Goal: Task Accomplishment & Management: Use online tool/utility

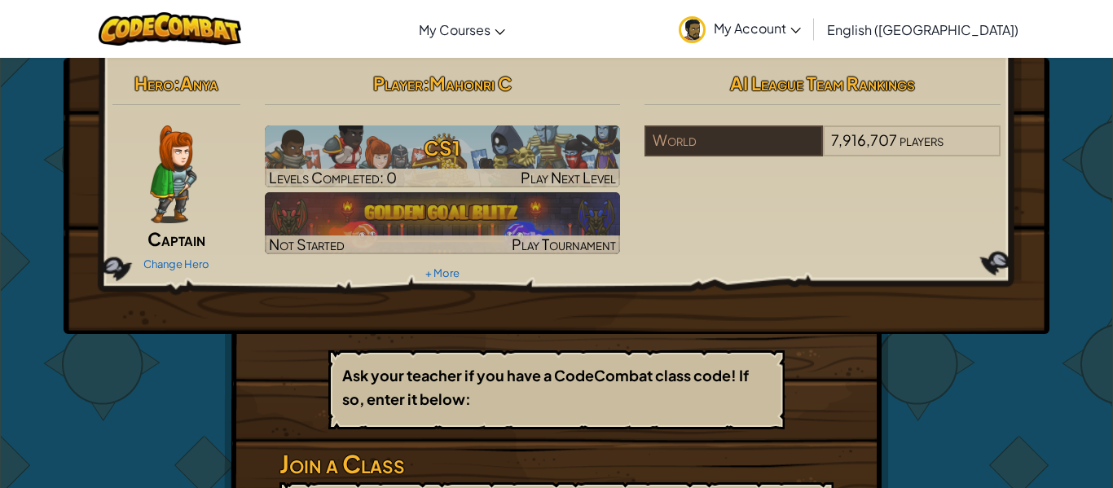
click at [141, 336] on div "Hero : Anya Captain Change Hero Player : [PERSON_NAME] CS1 Levels Completed: 0 …" at bounding box center [556, 358] width 953 height 600
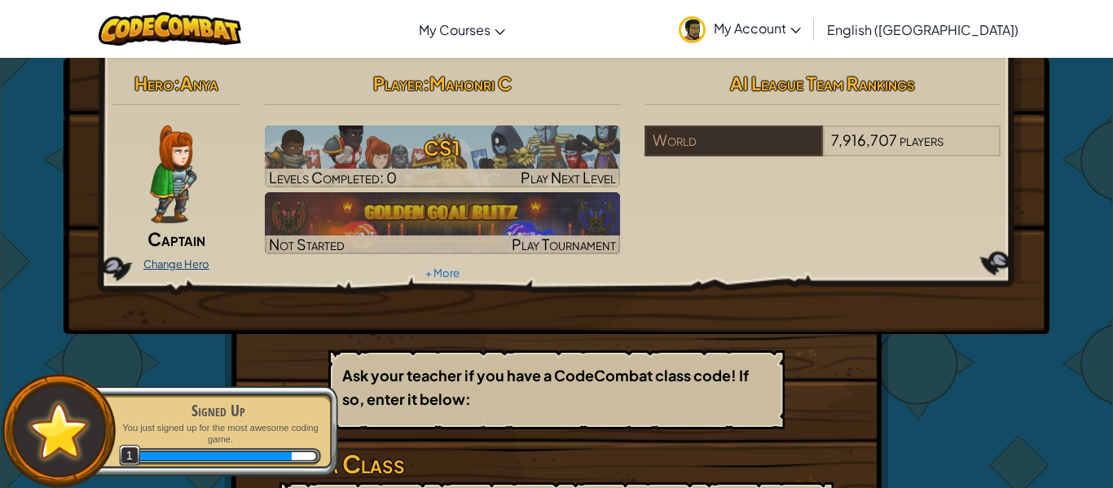
click at [167, 267] on link "Change Hero" at bounding box center [176, 263] width 66 height 13
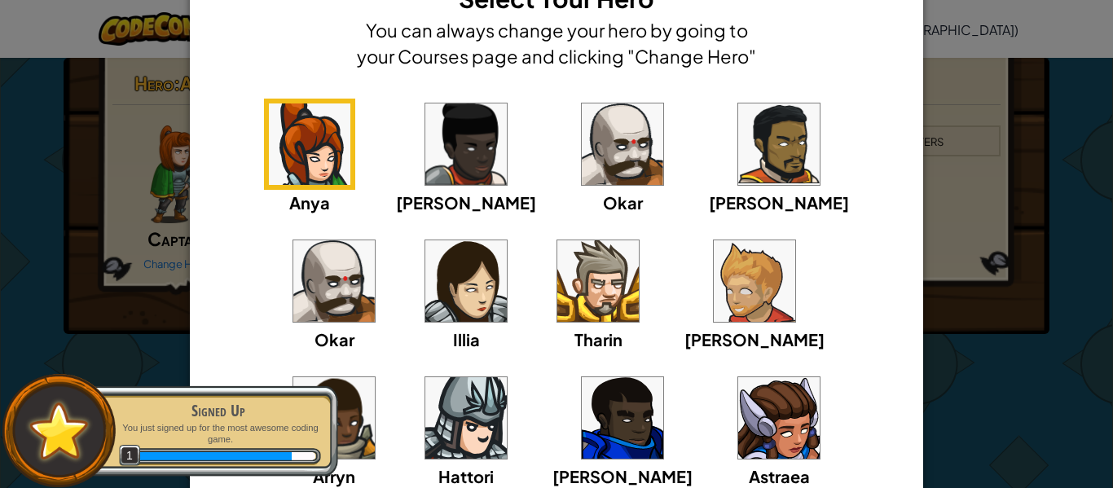
scroll to position [98, 0]
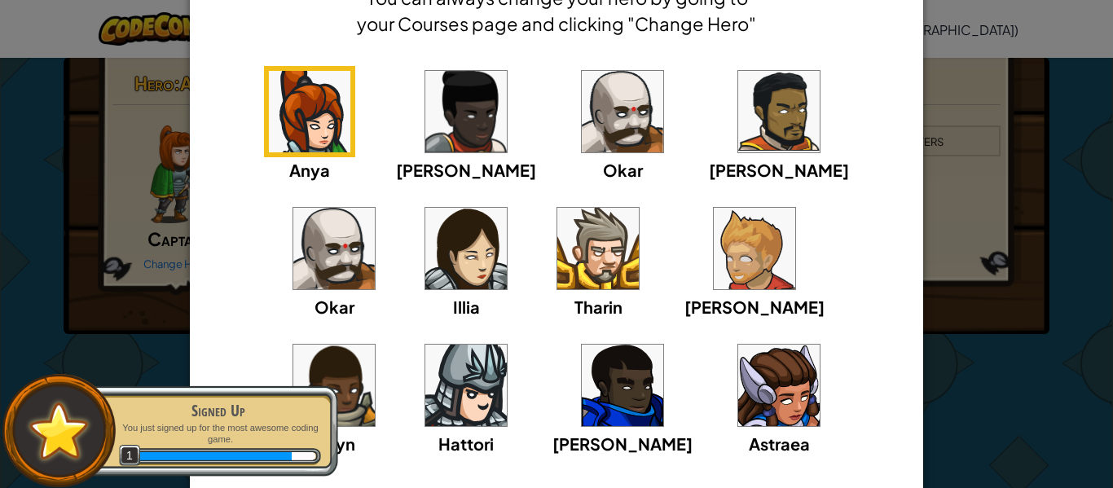
click at [507, 345] on img at bounding box center [465, 385] width 81 height 81
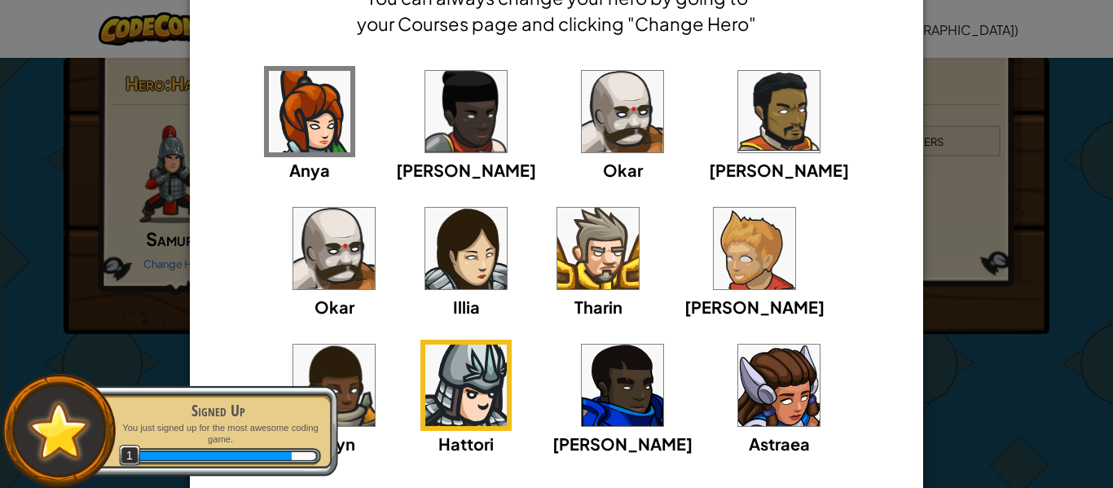
click at [948, 385] on div "× Select Your Hero You can always change your hero by going to your Courses pag…" at bounding box center [556, 244] width 1113 height 488
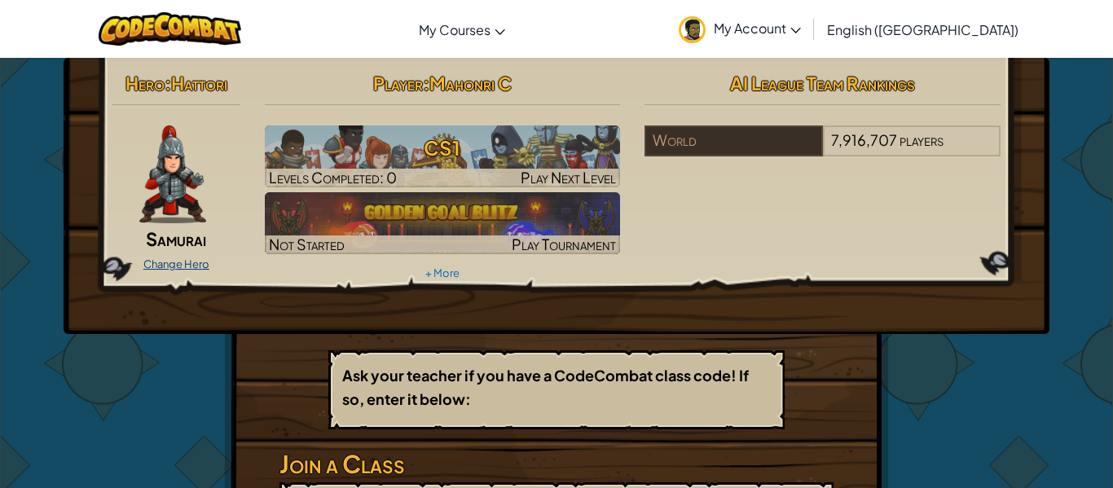
click at [169, 266] on link "Change Hero" at bounding box center [176, 263] width 66 height 13
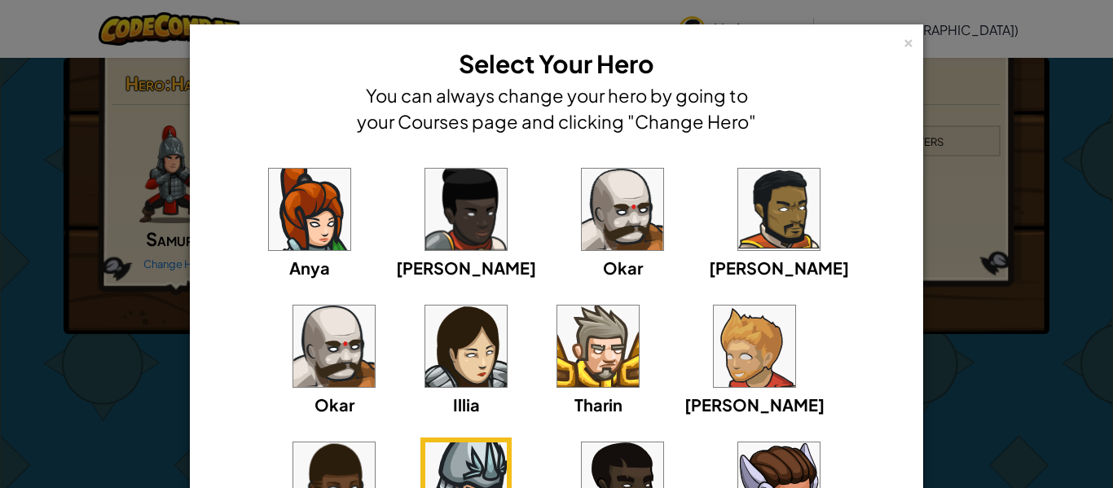
click at [557, 353] on img at bounding box center [597, 345] width 81 height 81
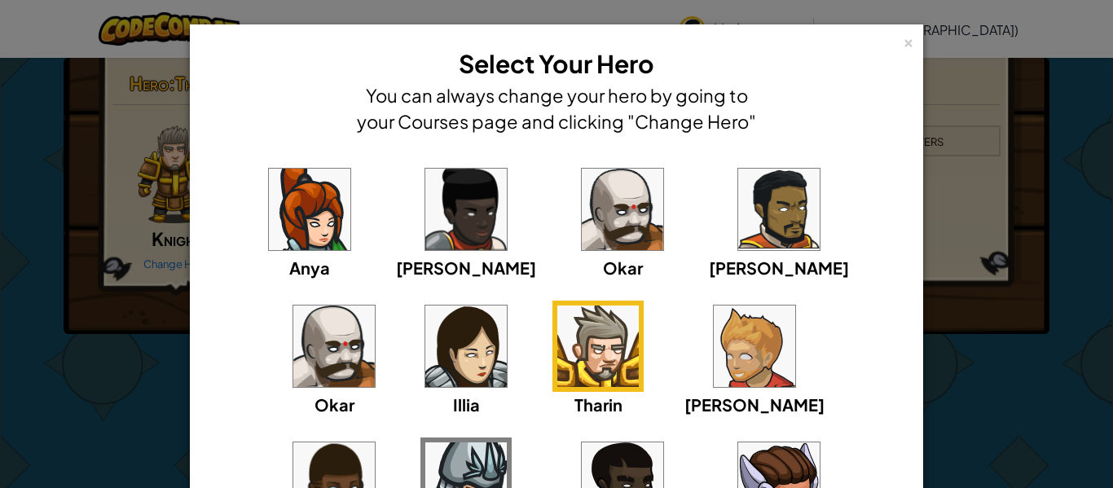
click at [431, 213] on img at bounding box center [465, 209] width 81 height 81
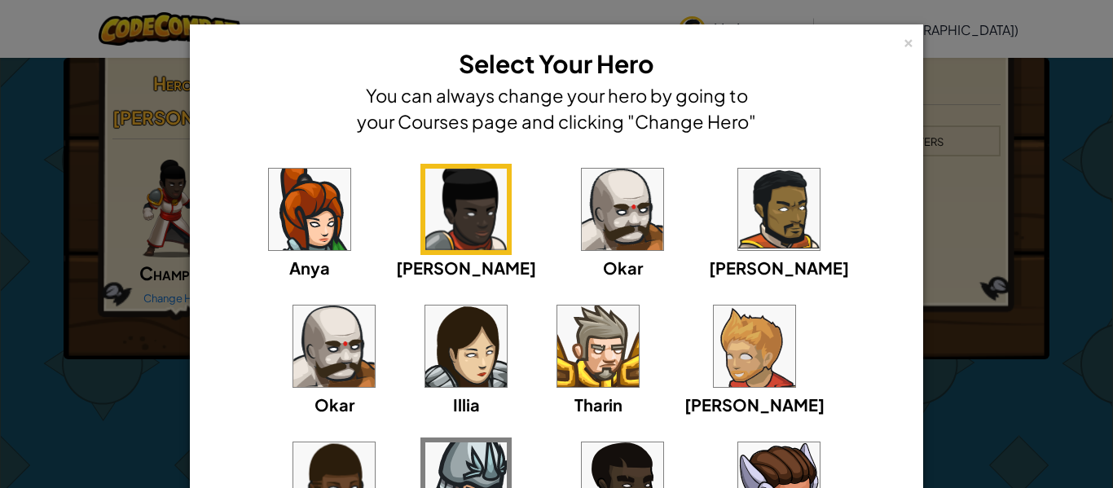
click at [582, 222] on img at bounding box center [622, 209] width 81 height 81
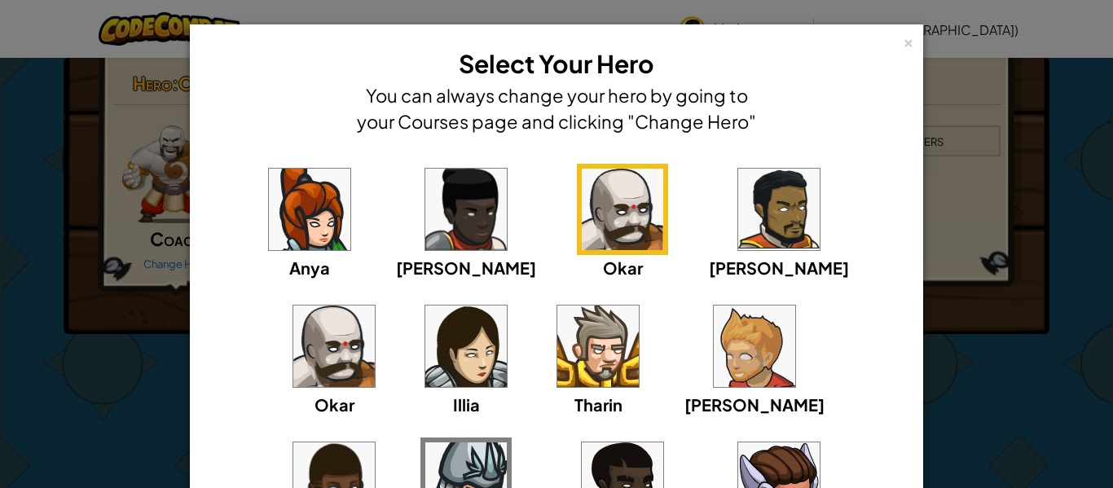
click at [738, 224] on img at bounding box center [778, 209] width 81 height 81
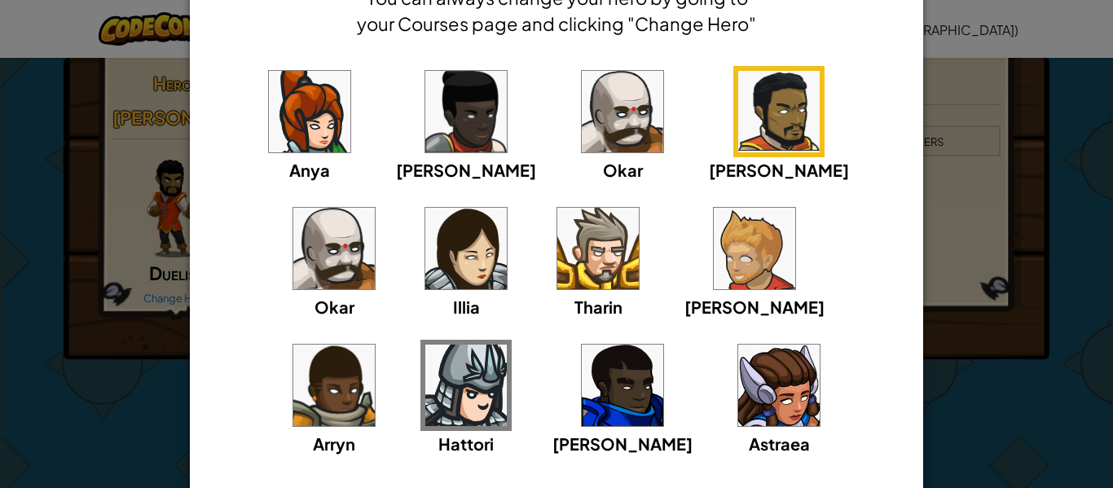
click at [582, 392] on img at bounding box center [622, 385] width 81 height 81
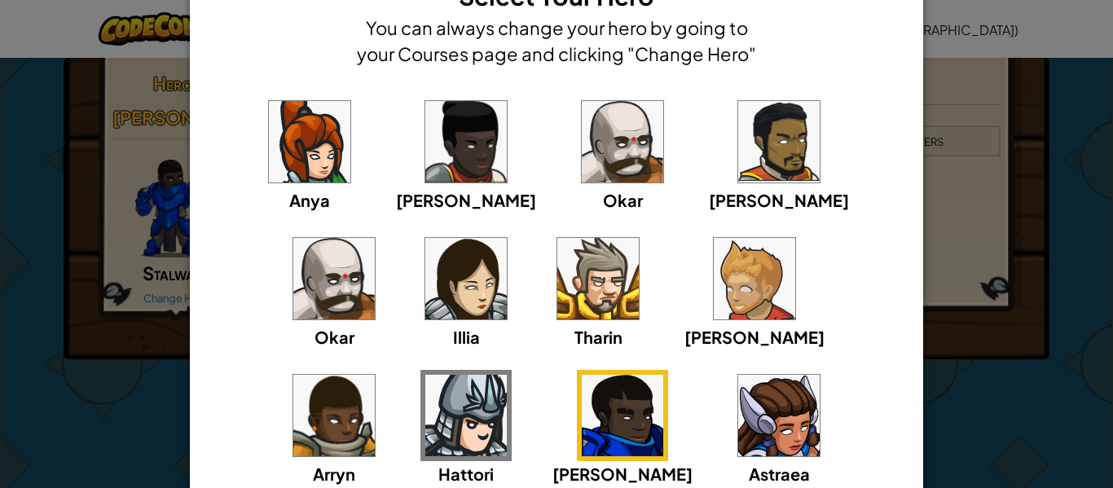
scroll to position [65, 0]
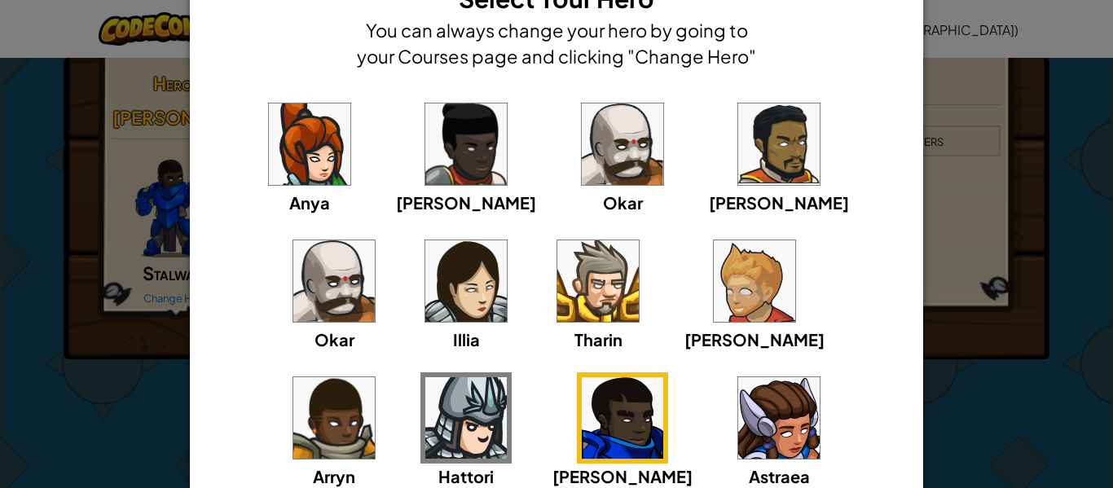
click at [714, 265] on img at bounding box center [754, 280] width 81 height 81
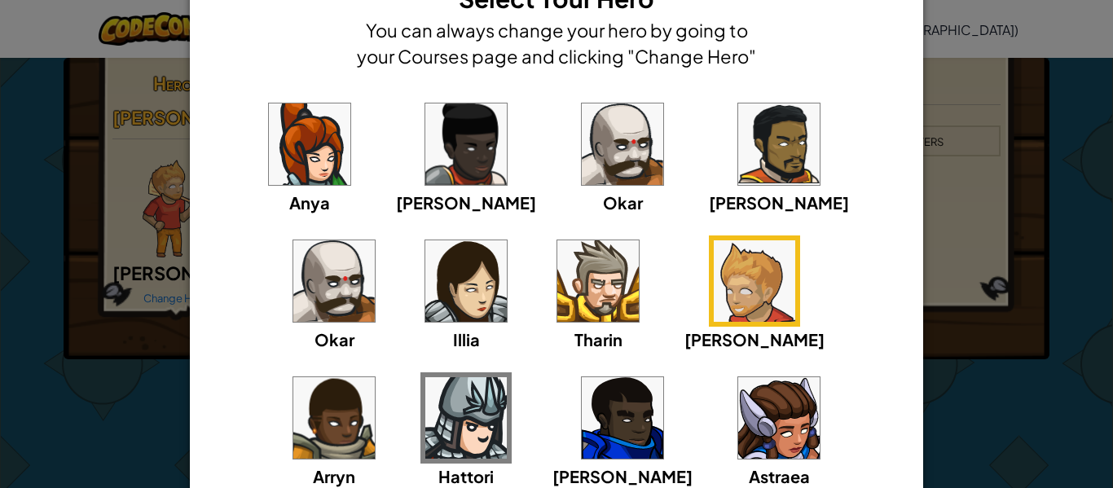
click at [269, 432] on div "[PERSON_NAME] [PERSON_NAME] [PERSON_NAME] Arryn [PERSON_NAME]" at bounding box center [556, 304] width 683 height 411
click at [709, 201] on span "[PERSON_NAME]" at bounding box center [779, 202] width 140 height 20
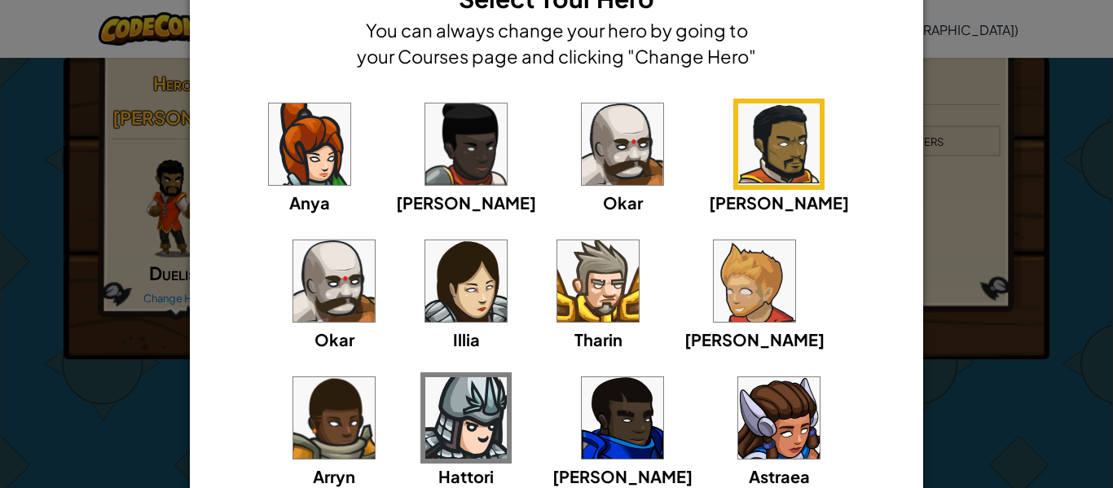
click at [375, 240] on img at bounding box center [333, 280] width 81 height 81
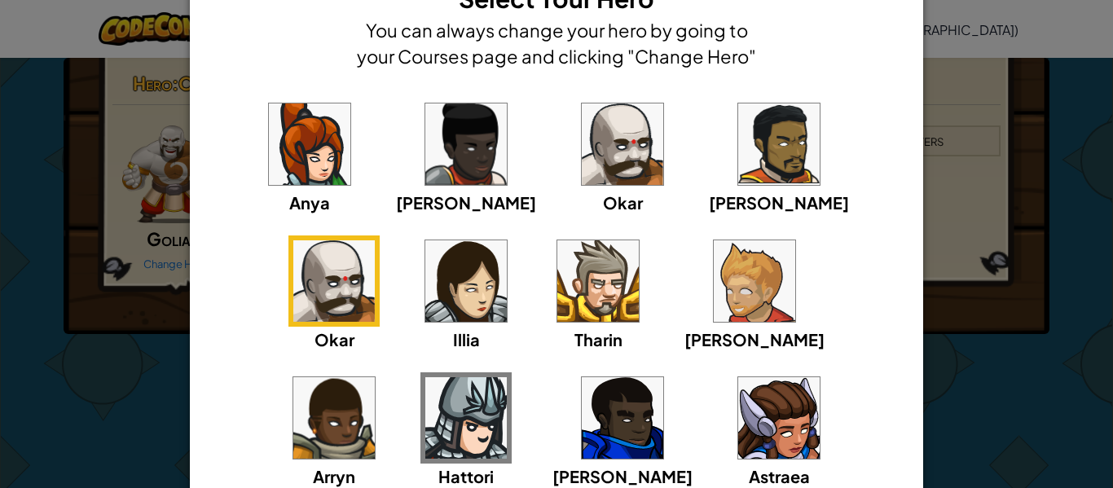
click at [738, 140] on img at bounding box center [778, 143] width 81 height 81
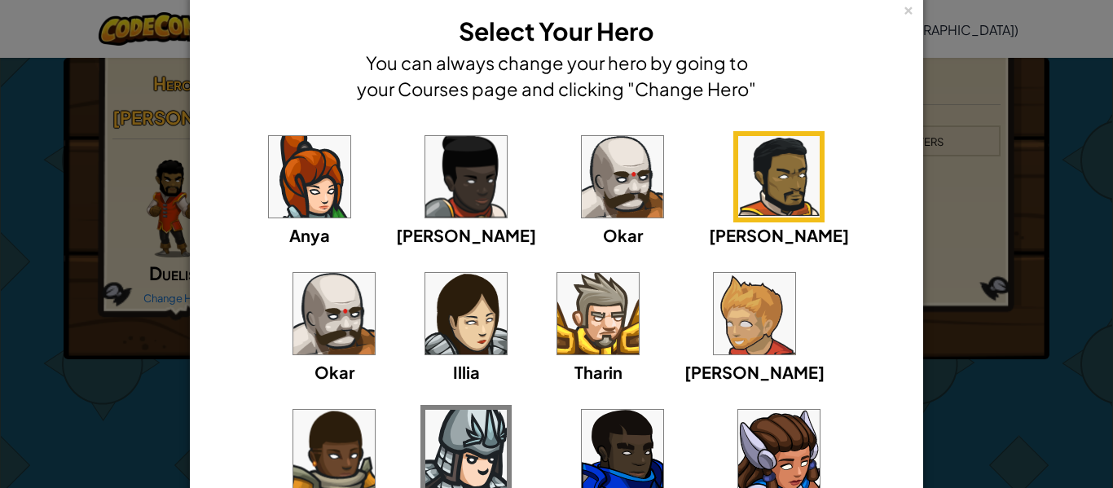
scroll to position [0, 0]
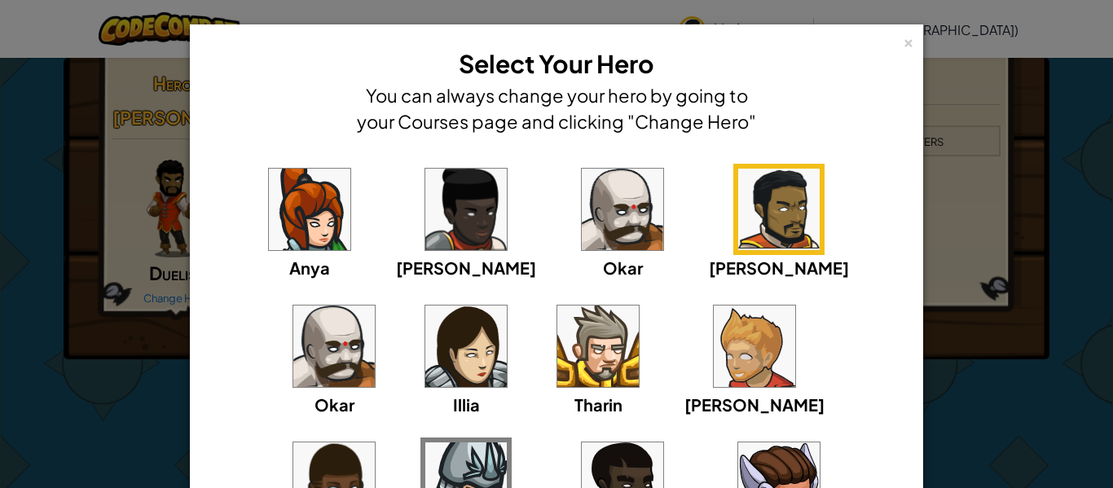
click at [582, 194] on img at bounding box center [622, 209] width 81 height 81
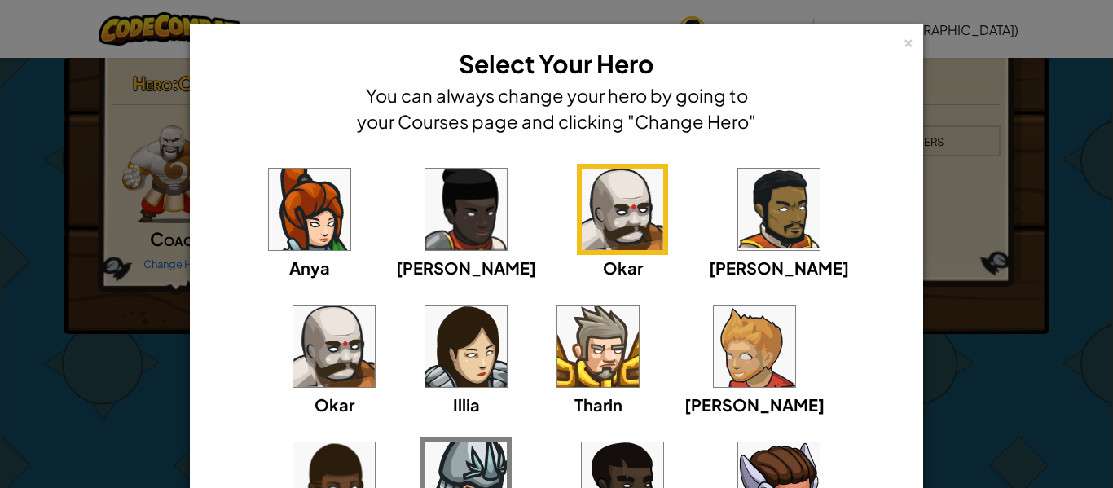
click at [375, 305] on img at bounding box center [333, 345] width 81 height 81
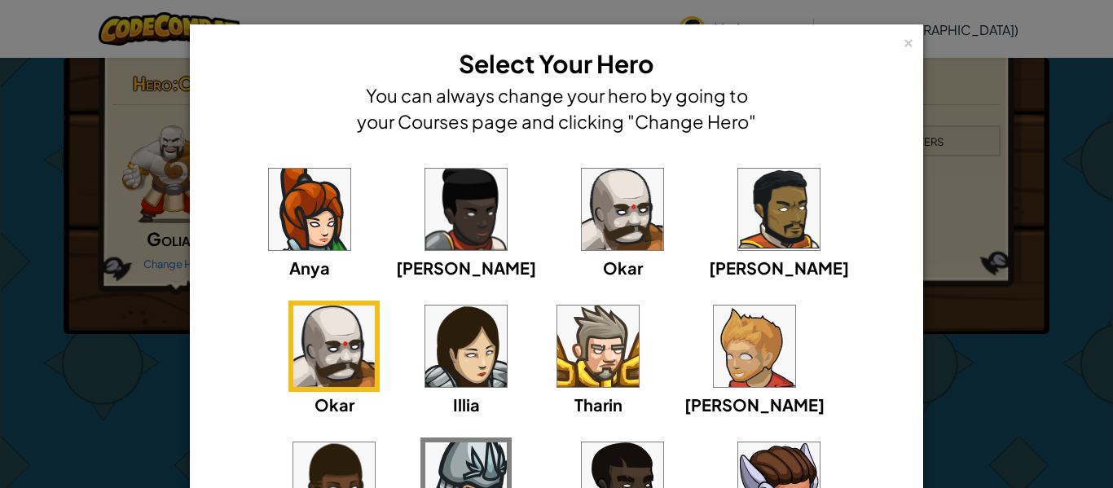
click at [738, 212] on img at bounding box center [778, 209] width 81 height 81
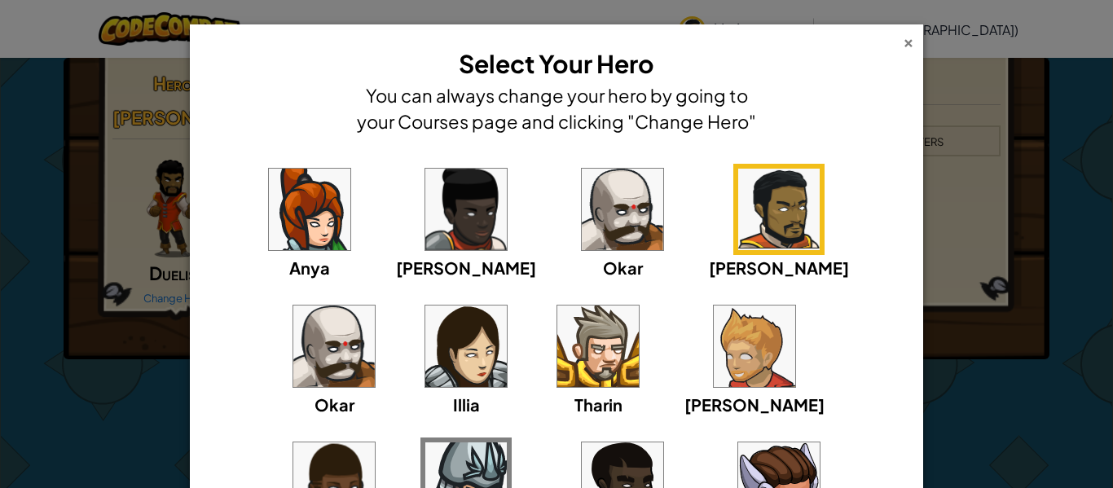
click at [906, 43] on div "×" at bounding box center [907, 40] width 11 height 17
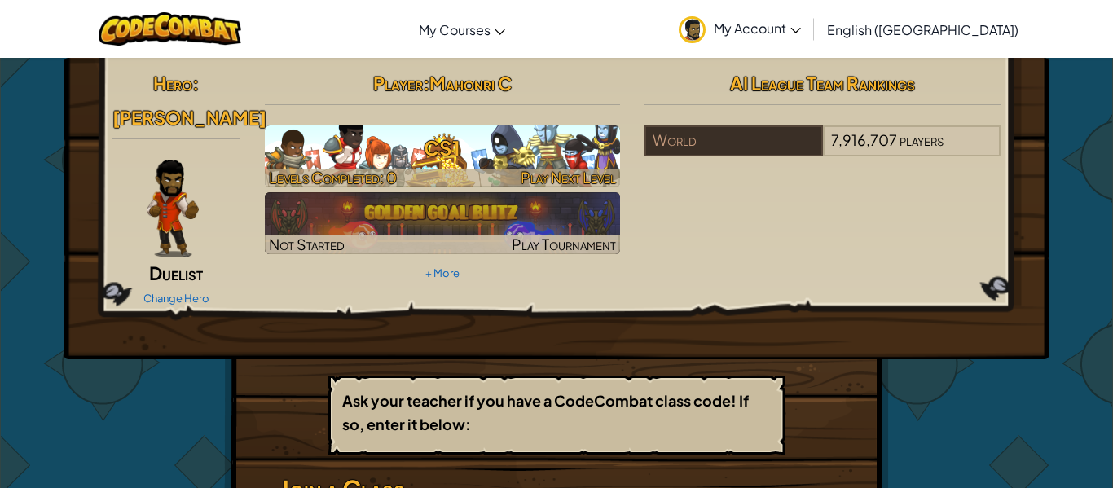
click at [466, 153] on h3 "CS1" at bounding box center [443, 148] width 356 height 37
